Goal: Task Accomplishment & Management: Use online tool/utility

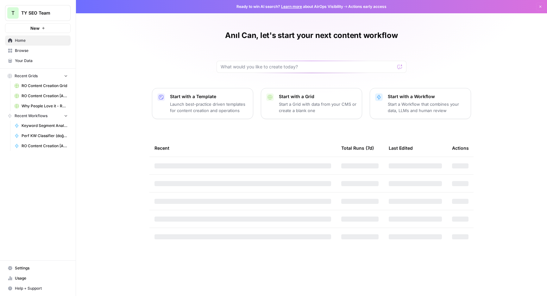
click at [26, 52] on span "Browse" at bounding box center [41, 51] width 53 height 6
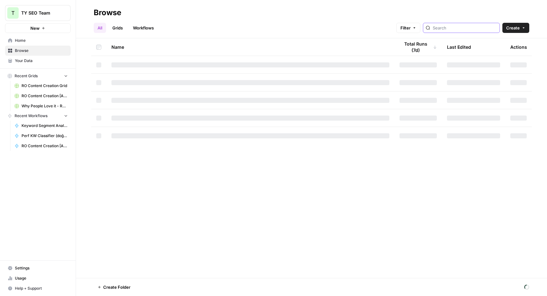
click at [450, 28] on input "search" at bounding box center [464, 28] width 64 height 6
type input "content"
click at [134, 26] on link "Workflows" at bounding box center [143, 28] width 28 height 10
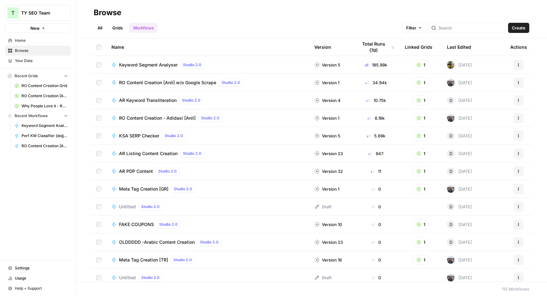
click at [454, 26] on div at bounding box center [466, 28] width 77 height 10
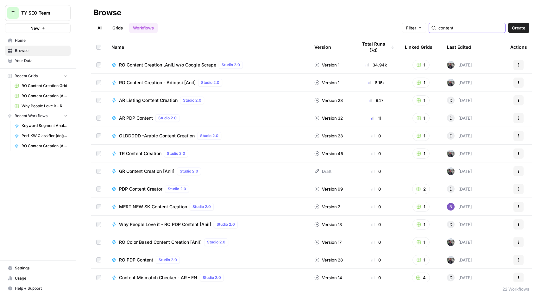
type input "content"
click at [134, 119] on span "AR PDP Content" at bounding box center [136, 118] width 34 height 6
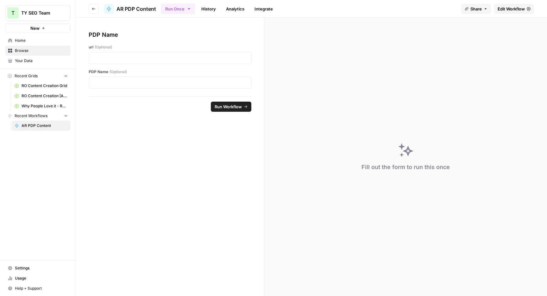
click at [505, 13] on link "Edit Workflow" at bounding box center [513, 9] width 40 height 10
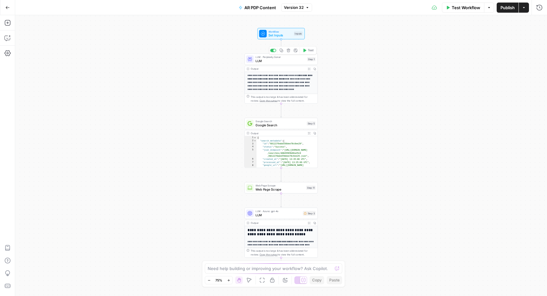
click at [284, 62] on span "LLM" at bounding box center [280, 61] width 50 height 5
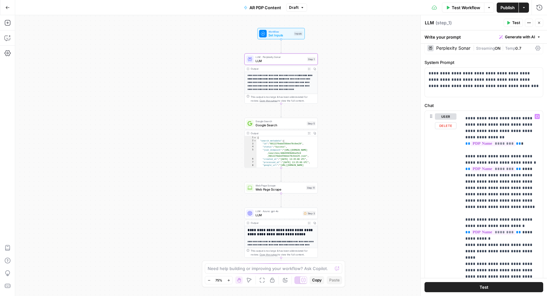
scroll to position [608, 0]
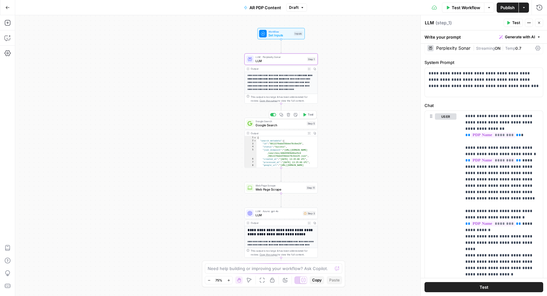
click at [274, 126] on span "Google Search" at bounding box center [279, 125] width 49 height 5
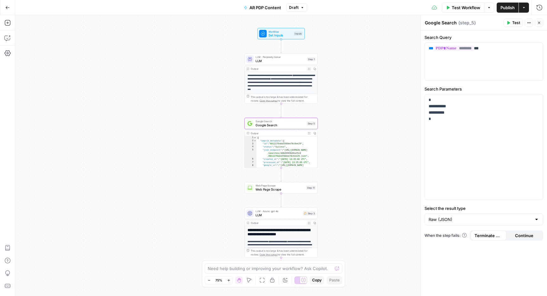
click at [539, 19] on button "Close" at bounding box center [539, 23] width 8 height 8
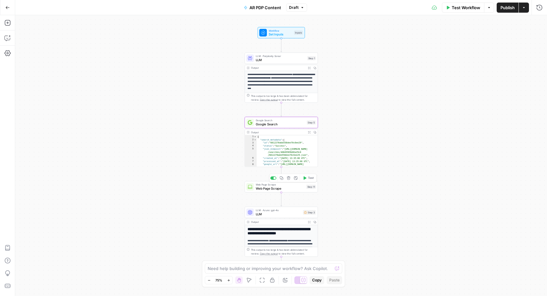
click at [268, 189] on span "Web Page Scrape" at bounding box center [280, 188] width 49 height 5
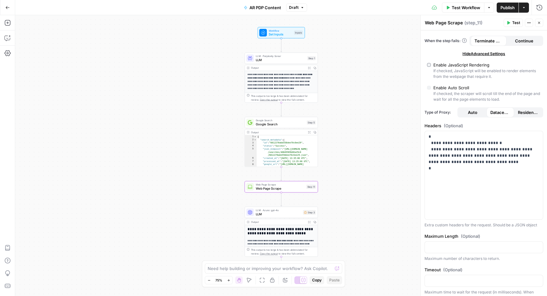
scroll to position [107, 0]
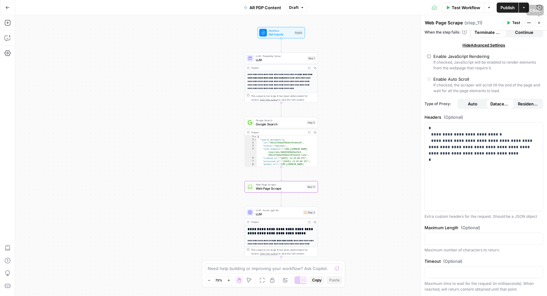
click at [540, 21] on icon "button" at bounding box center [539, 23] width 4 height 4
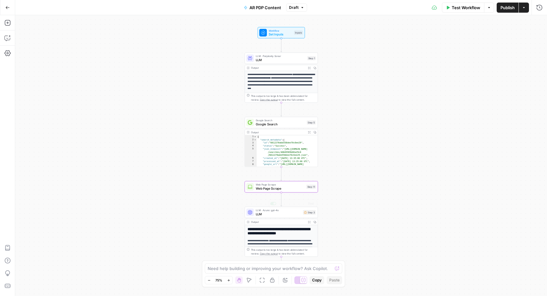
click at [275, 215] on span "LLM" at bounding box center [278, 213] width 45 height 5
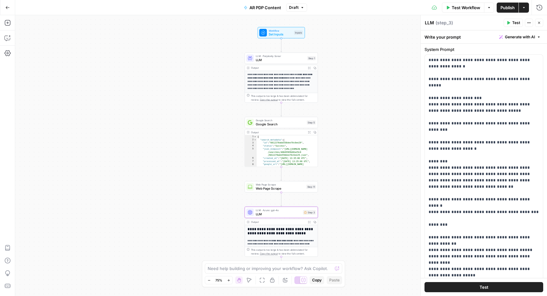
scroll to position [0, 0]
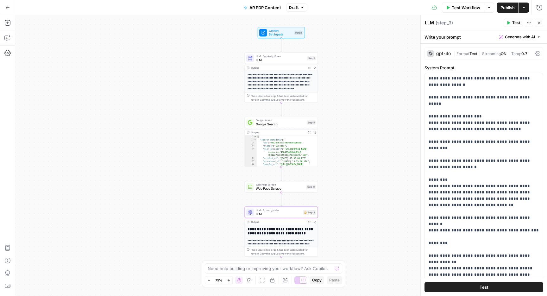
click at [540, 26] on button "Close" at bounding box center [539, 23] width 8 height 8
